Goal: Contribute content: Add original content to the website for others to see

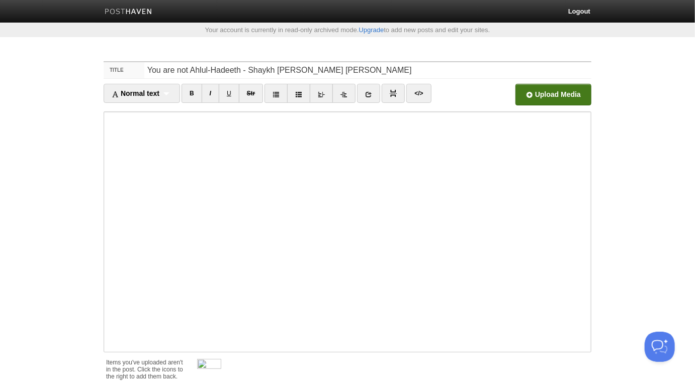
click at [563, 93] on input "file" at bounding box center [249, 97] width 761 height 51
click at [224, 359] on span at bounding box center [221, 360] width 7 height 7
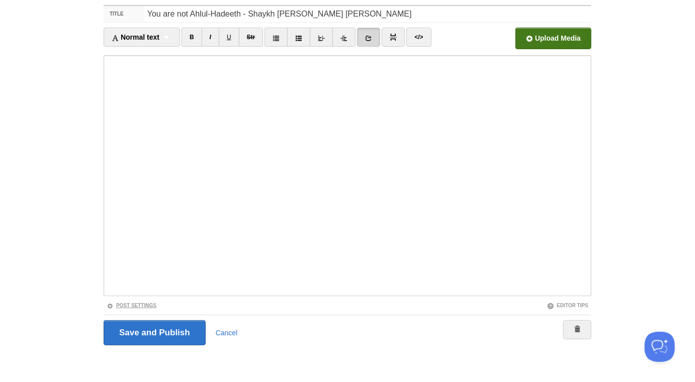
click at [151, 307] on link "Post Settings" at bounding box center [132, 306] width 50 height 6
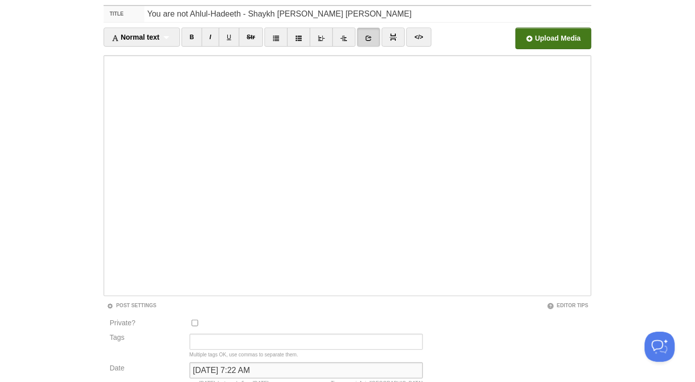
click at [223, 366] on input "[DATE] 7:22 AM" at bounding box center [305, 371] width 233 height 16
type input "now"
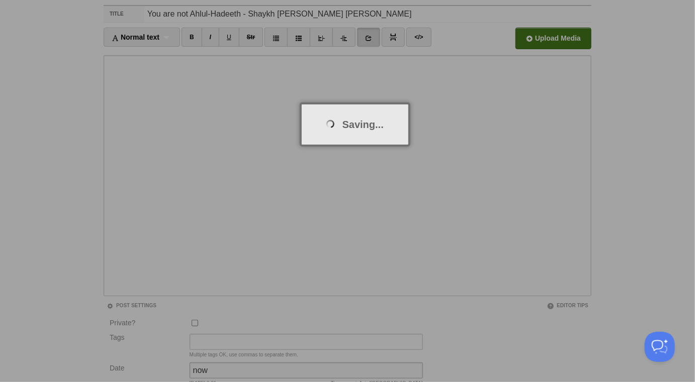
scroll to position [52, 0]
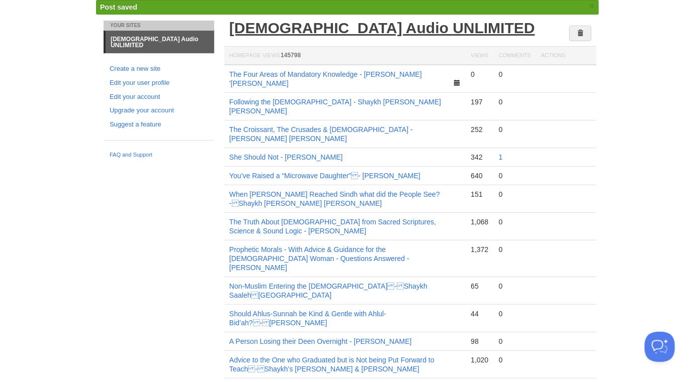
click at [266, 28] on link "[DEMOGRAPHIC_DATA] Audio UNLIMITED" at bounding box center [382, 28] width 306 height 17
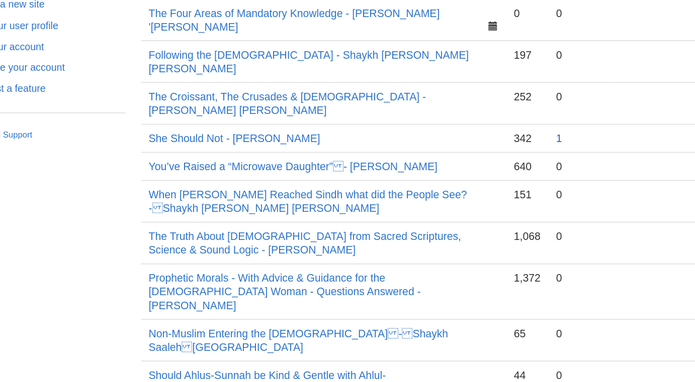
click at [502, 133] on link "1" at bounding box center [501, 137] width 4 height 8
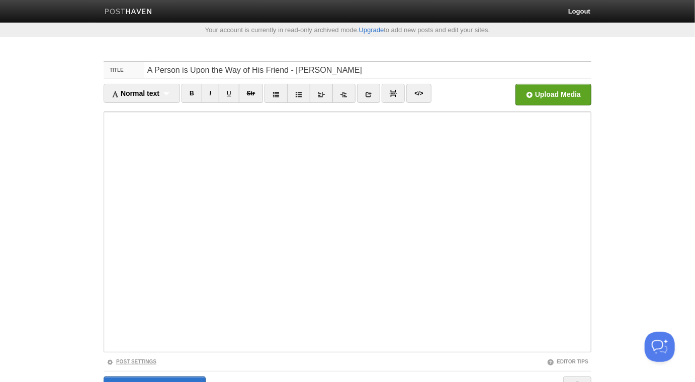
click at [146, 363] on link "Post Settings" at bounding box center [132, 362] width 50 height 6
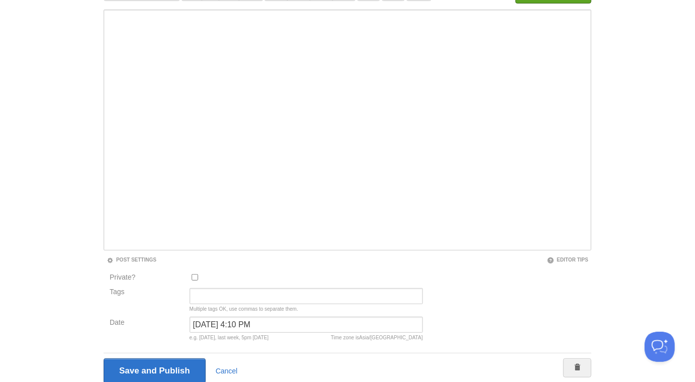
scroll to position [140, 0]
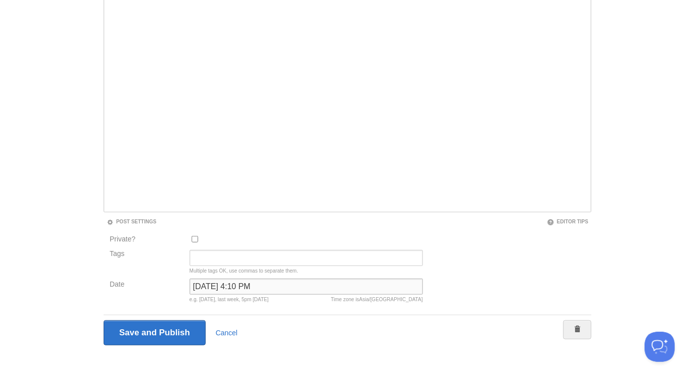
click at [225, 291] on input "[DATE] 4:10 PM" at bounding box center [305, 287] width 233 height 16
click at [225, 291] on input "August 3, 2025 at 4:10 PM" at bounding box center [305, 287] width 233 height 16
type input "n"
type input "b"
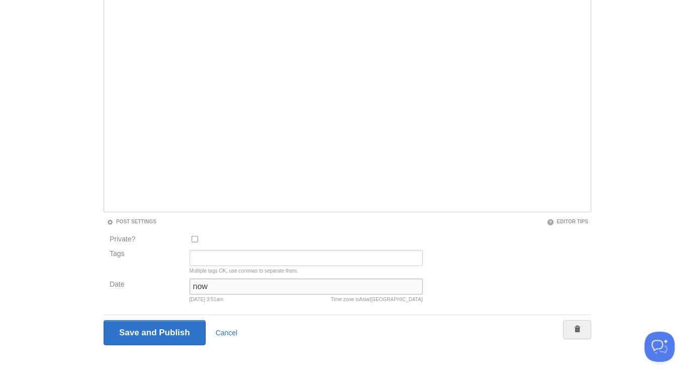
type input "now"
click at [104, 321] on input "Save and Publish" at bounding box center [155, 333] width 102 height 25
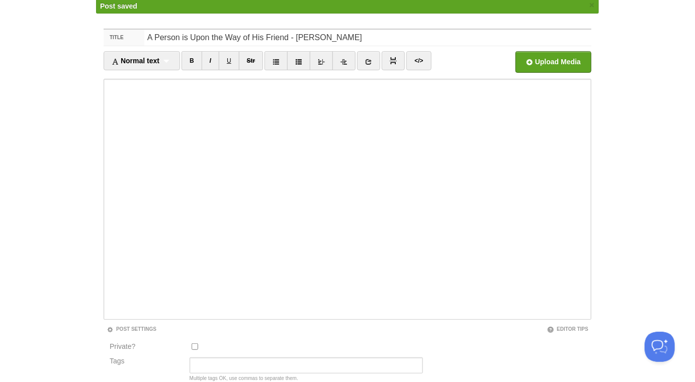
scroll to position [52, 0]
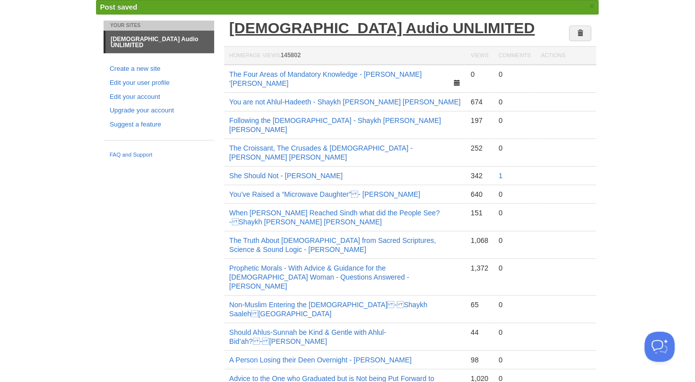
click at [317, 27] on link "[DEMOGRAPHIC_DATA] Audio UNLIMITED" at bounding box center [382, 28] width 306 height 17
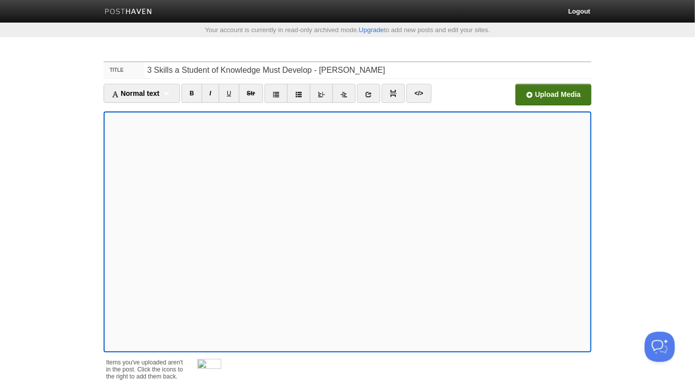
click at [536, 102] on input "file" at bounding box center [249, 97] width 761 height 51
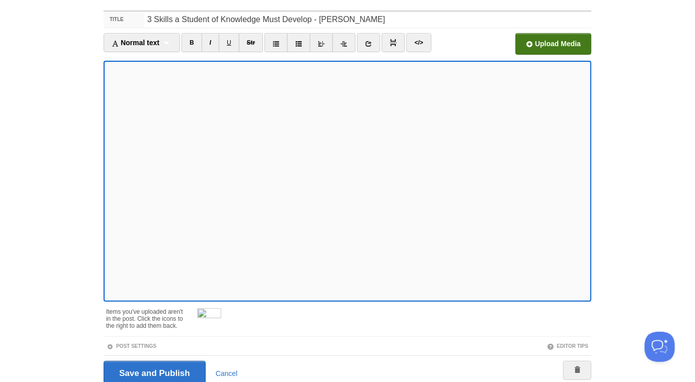
scroll to position [91, 0]
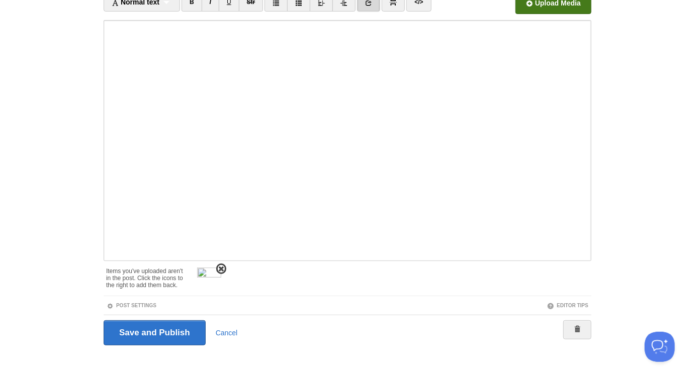
click at [220, 267] on span at bounding box center [221, 269] width 7 height 7
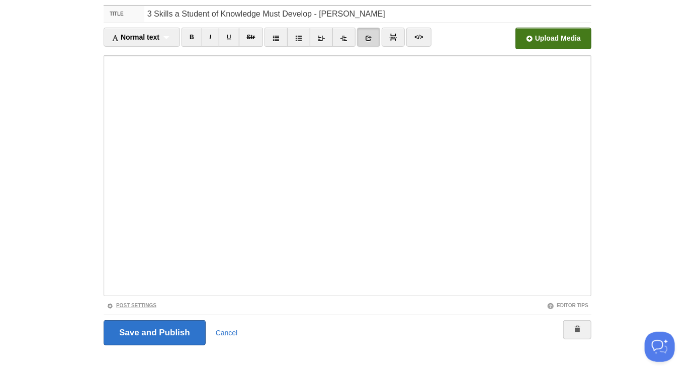
click at [148, 307] on link "Post Settings" at bounding box center [132, 306] width 50 height 6
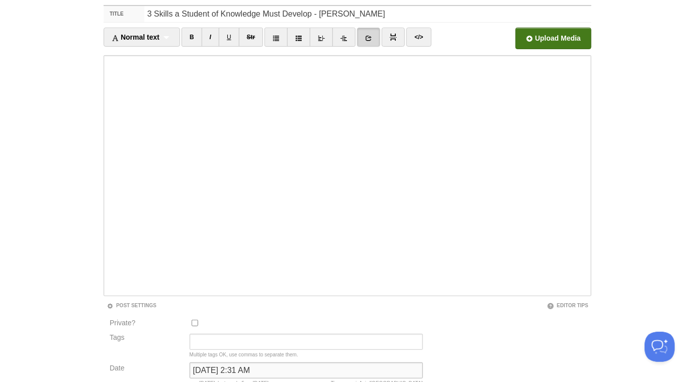
click at [242, 372] on input "June 15, 2023 at 2:31 AM" at bounding box center [305, 371] width 233 height 16
type input "n"
type input "now"
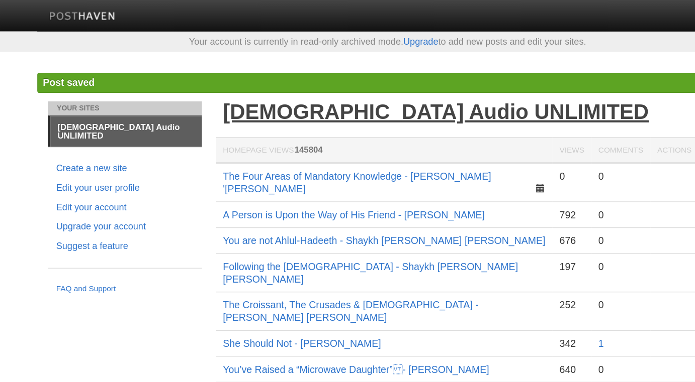
click at [298, 74] on link "[DEMOGRAPHIC_DATA] Audio UNLIMITED" at bounding box center [382, 80] width 306 height 17
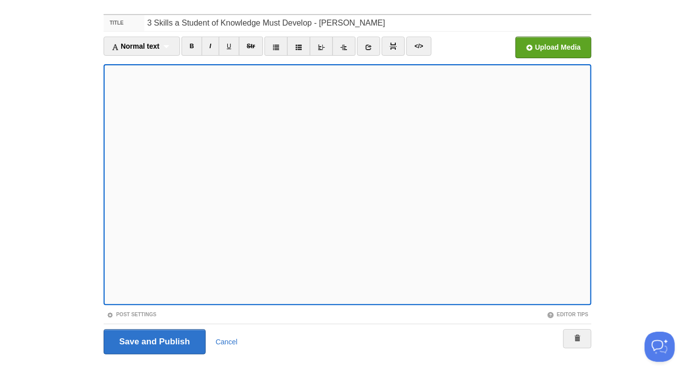
scroll to position [56, 0]
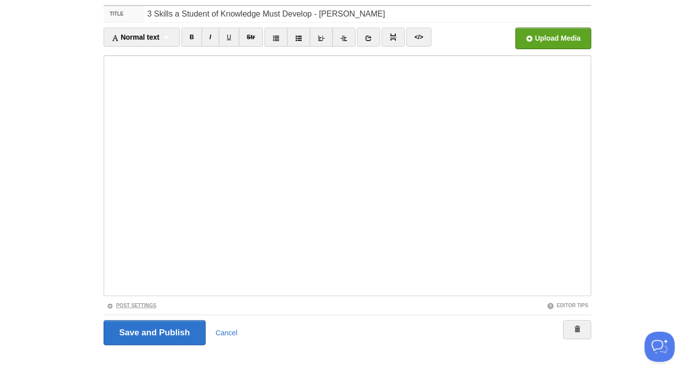
click at [150, 304] on link "Post Settings" at bounding box center [132, 306] width 50 height 6
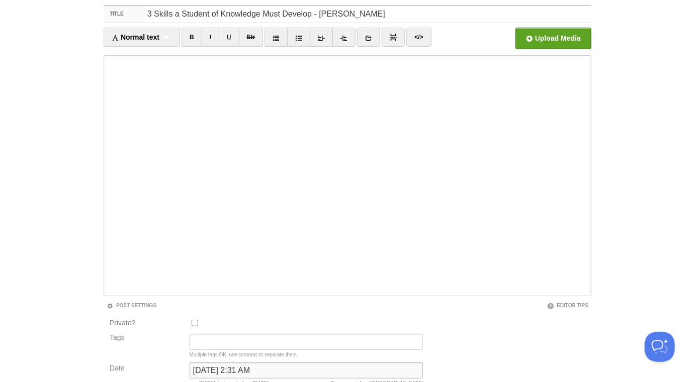
click at [240, 367] on input "June 15, 2023 at 2:31 AM" at bounding box center [305, 371] width 233 height 16
type input "now"
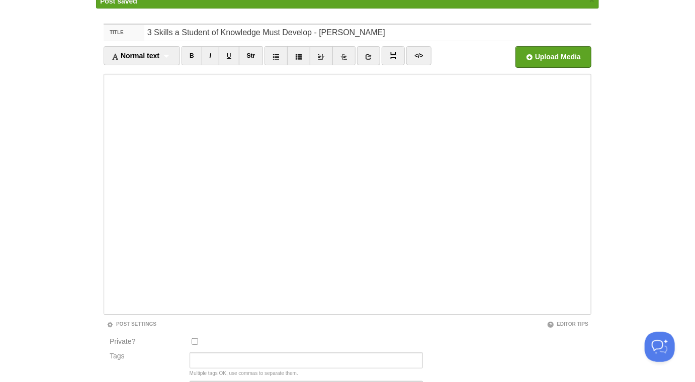
scroll to position [52, 0]
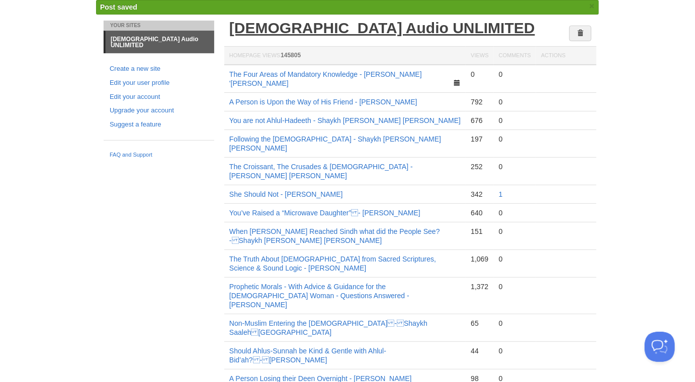
click at [338, 26] on link "[DEMOGRAPHIC_DATA] Audio UNLIMITED" at bounding box center [382, 28] width 306 height 17
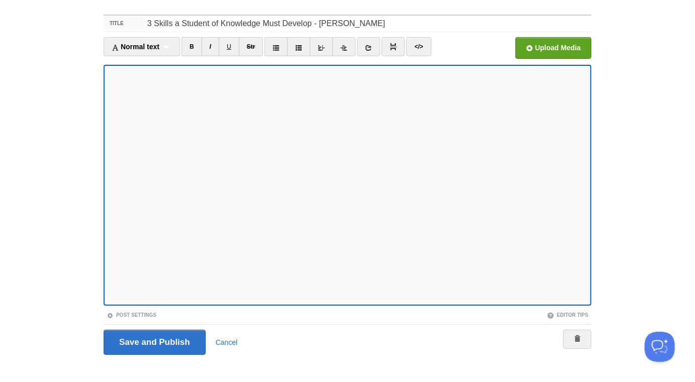
scroll to position [56, 0]
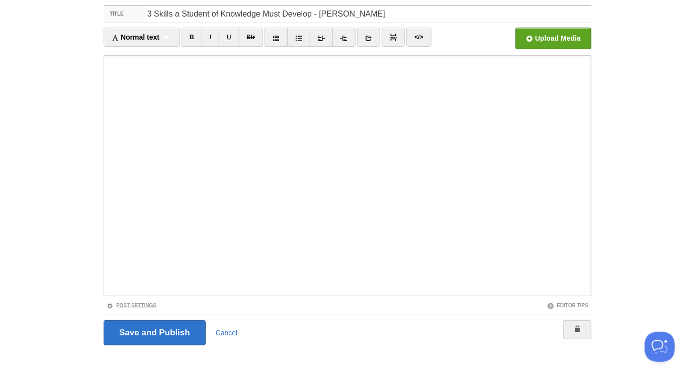
click at [136, 303] on link "Post Settings" at bounding box center [132, 306] width 50 height 6
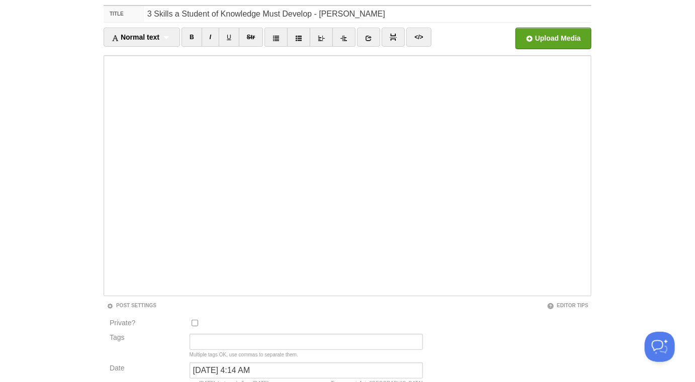
scroll to position [140, 0]
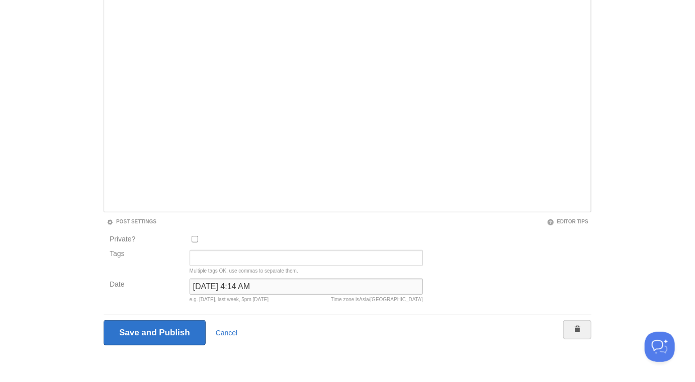
click at [243, 291] on input "September 18, 2025 at 4:14 AM" at bounding box center [305, 287] width 233 height 16
type input "now"
click at [104, 321] on input "Save and Publish" at bounding box center [155, 333] width 102 height 25
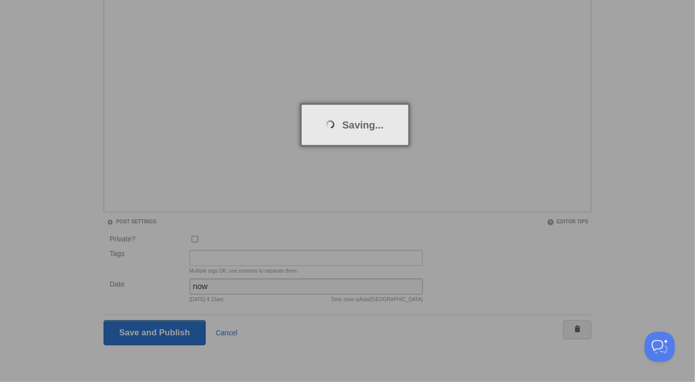
scroll to position [52, 0]
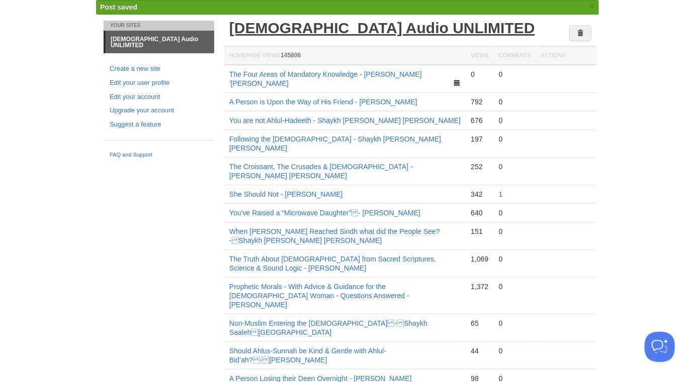
click at [291, 28] on link "[DEMOGRAPHIC_DATA] Audio UNLIMITED" at bounding box center [382, 28] width 306 height 17
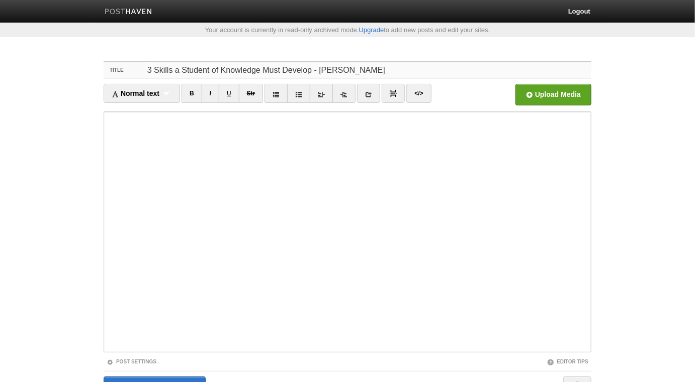
click at [335, 66] on input "3 Skills a Student of Knowledge Must Develop - [PERSON_NAME]" at bounding box center [367, 70] width 447 height 16
type input "3 Skills a Student of Knowledge Must Develop - [PERSON_NAME]"
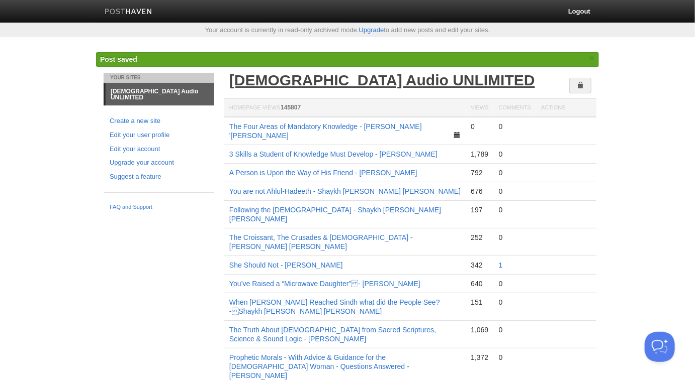
click at [287, 82] on link "[DEMOGRAPHIC_DATA] Audio UNLIMITED" at bounding box center [382, 80] width 306 height 17
